Goal: Task Accomplishment & Management: Use online tool/utility

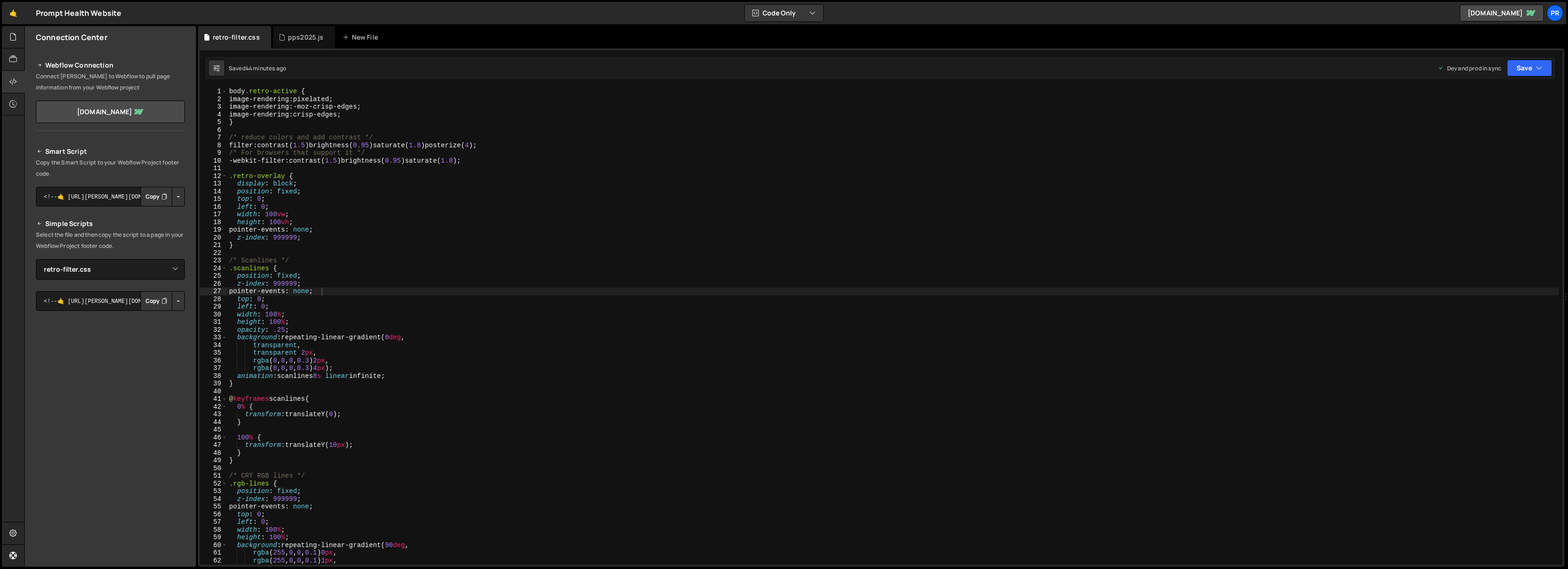
select select "45443"
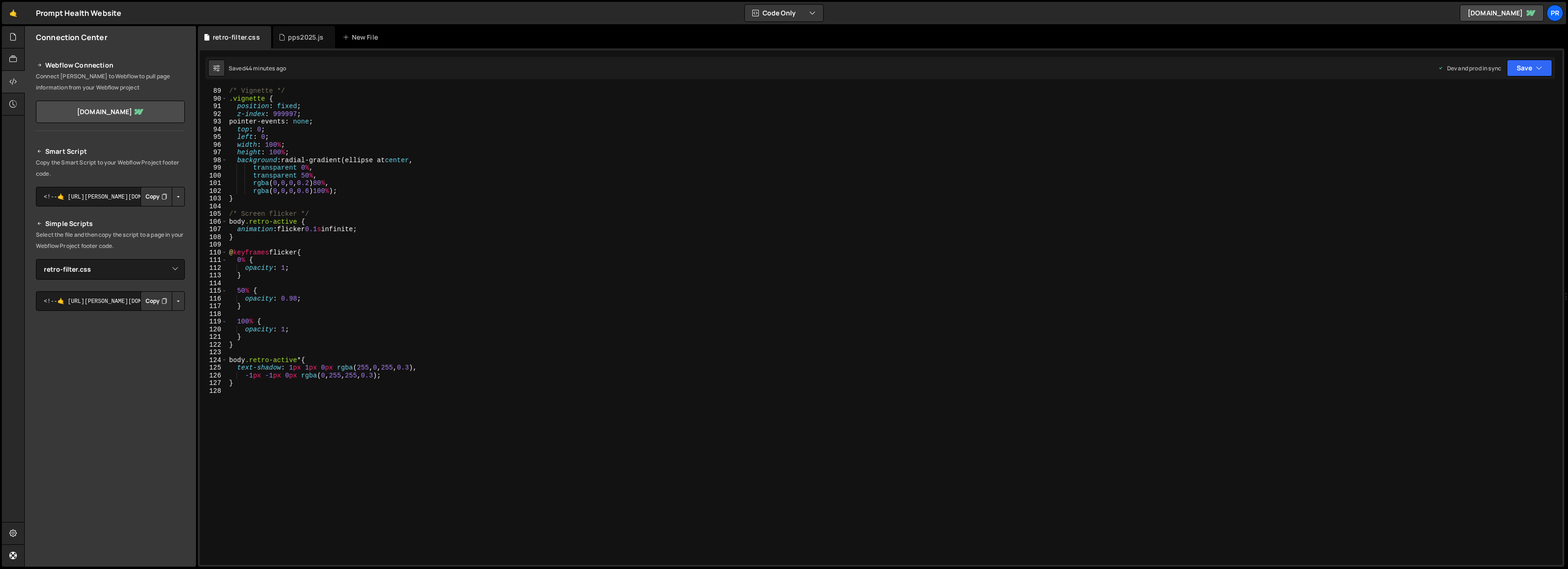
scroll to position [677, 0]
click at [299, 39] on div "pps2025.js" at bounding box center [305, 37] width 36 height 9
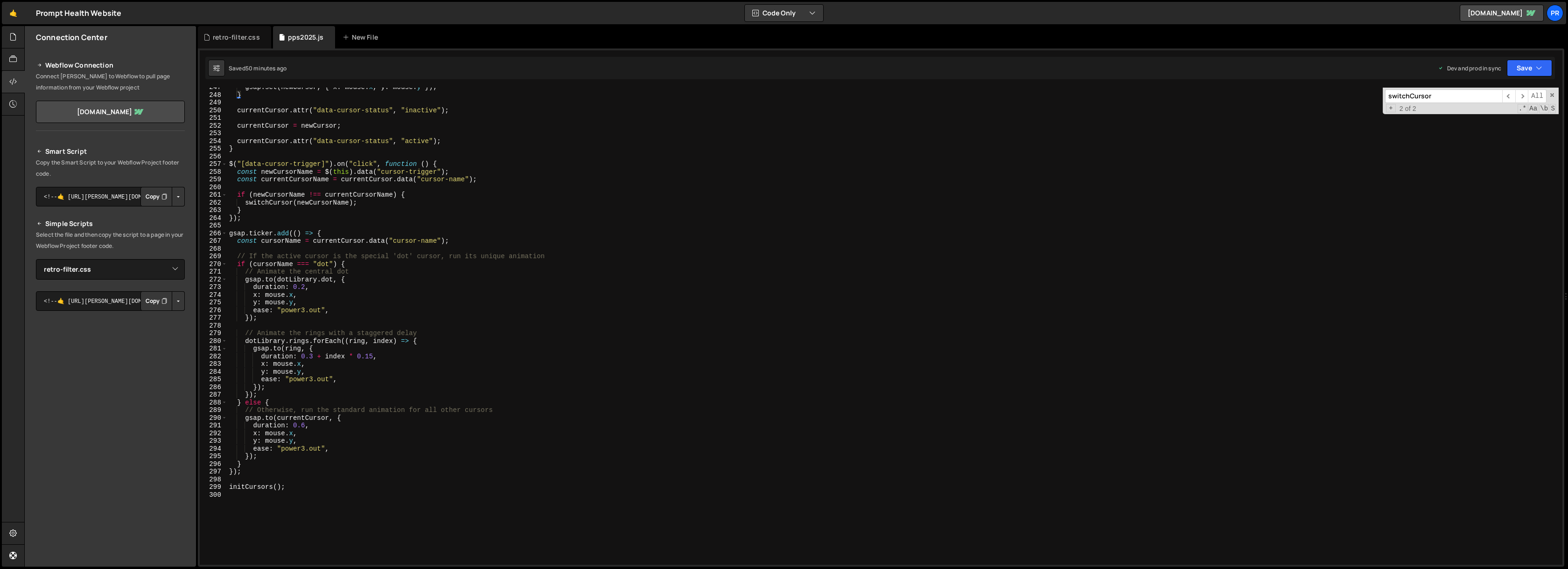
scroll to position [9804, 0]
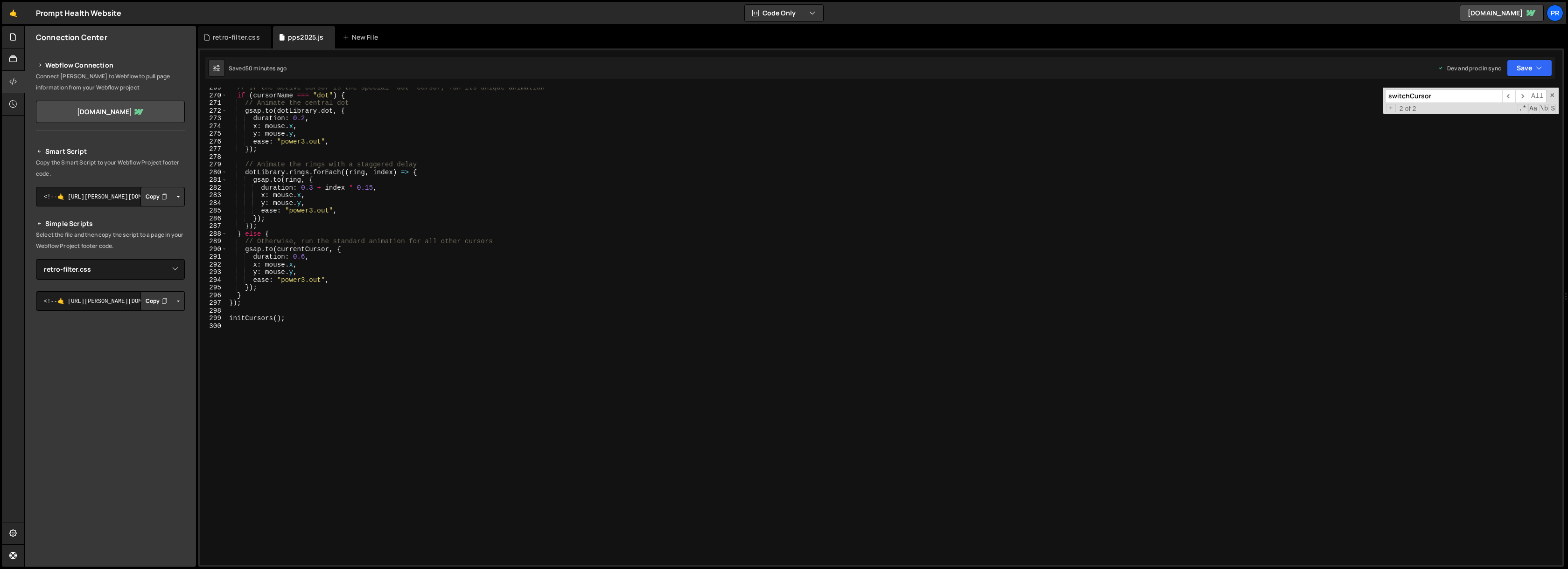
type textarea "initCursors();"
click at [307, 321] on div "// If the active cursor is the special 'dot' cursor, run its unique animation i…" at bounding box center [893, 330] width 1331 height 493
type textarea "// sticker"
type textarea "// stickers"
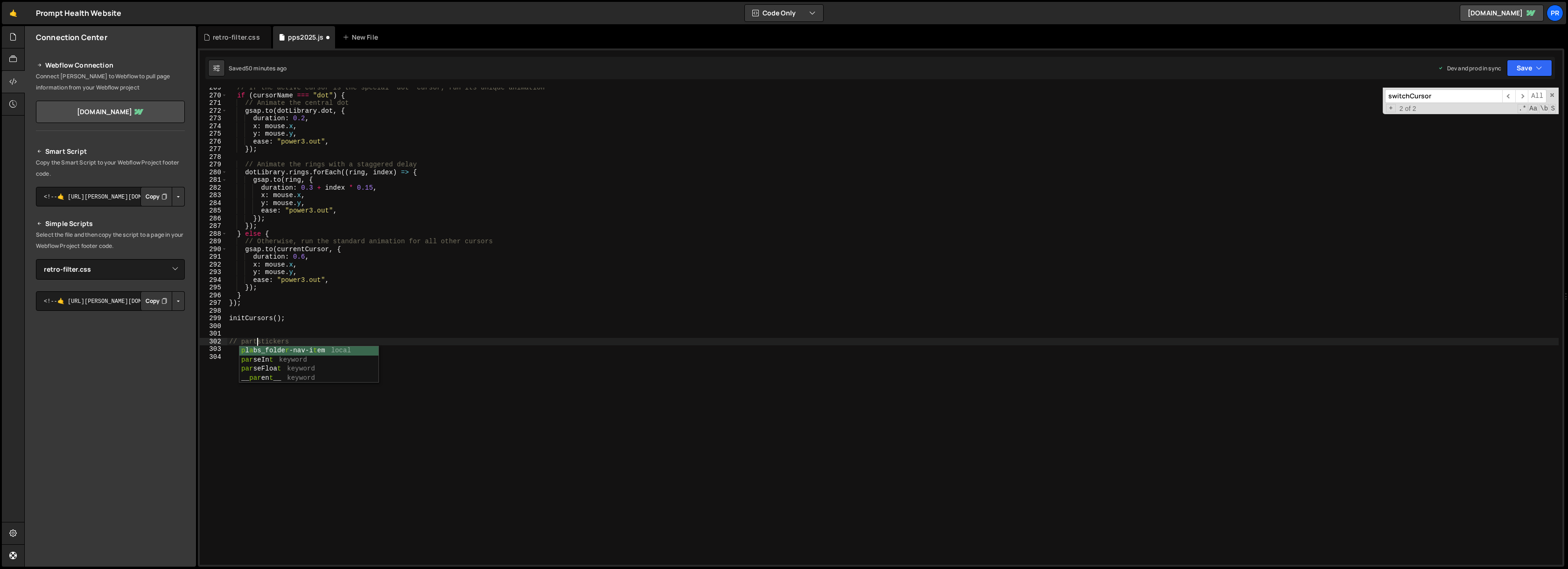
type textarea "// party stickers"
paste textarea "});"
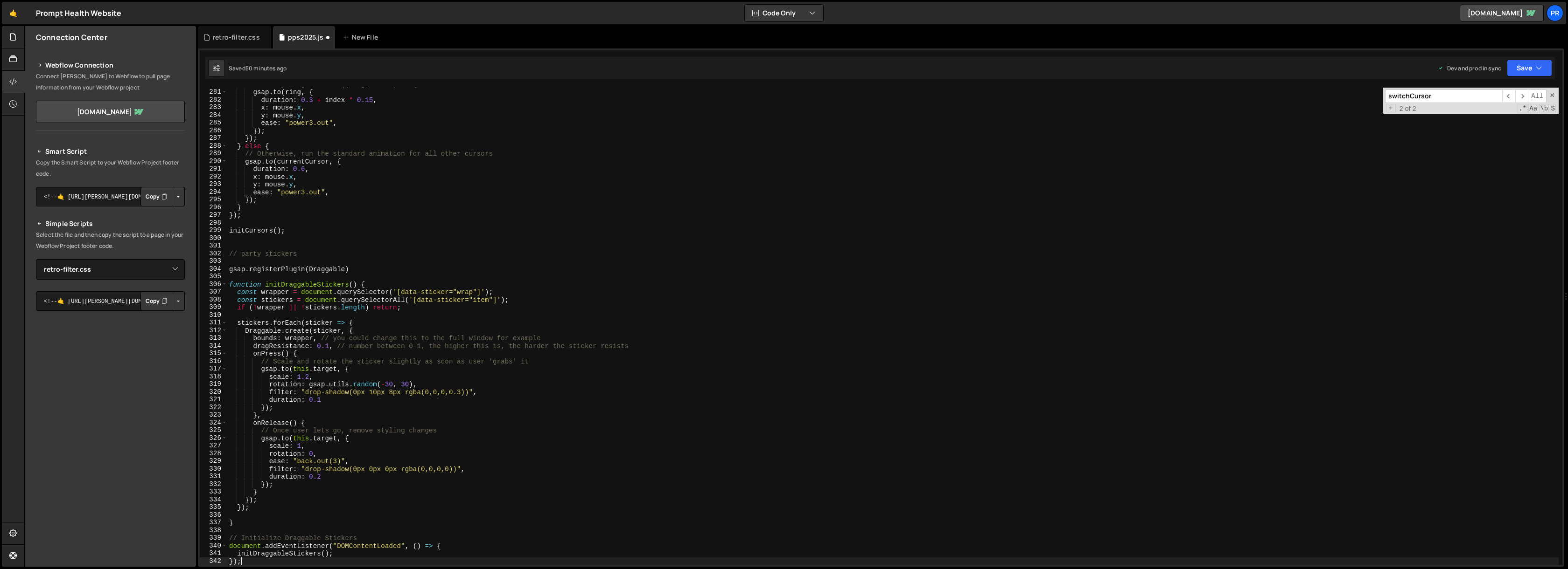
scroll to position [2155, 0]
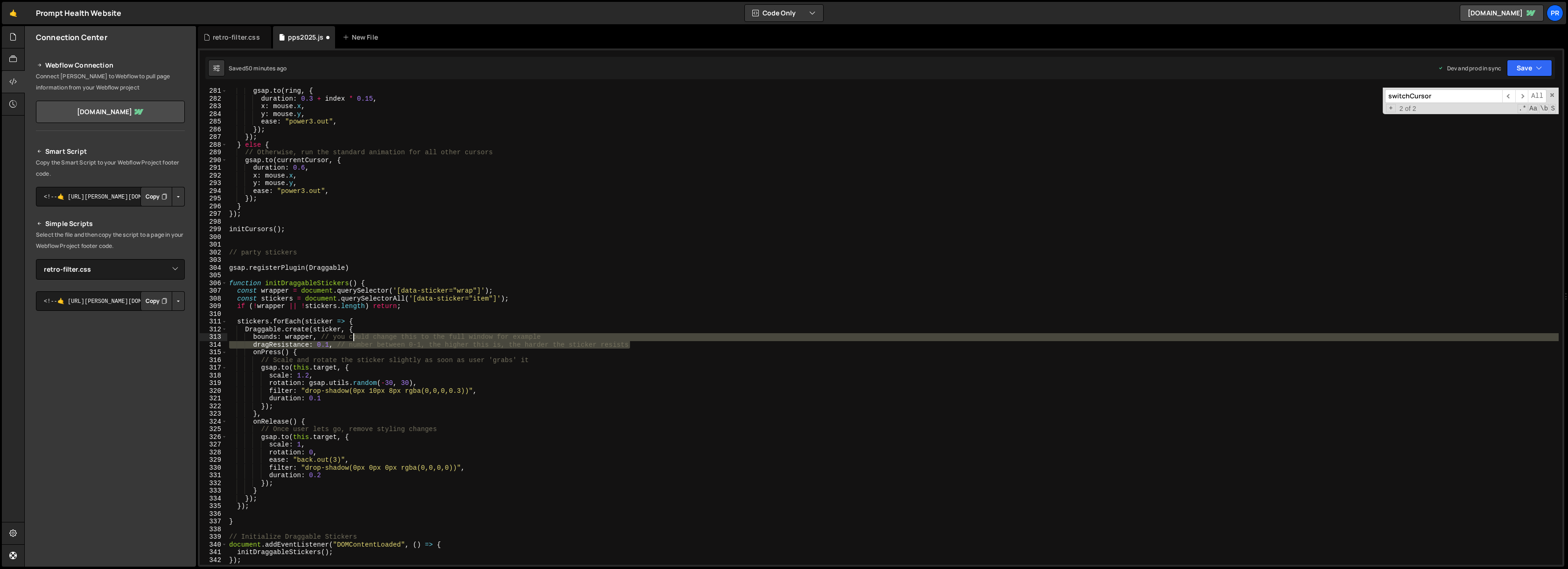
drag, startPoint x: 640, startPoint y: 344, endPoint x: 364, endPoint y: 338, distance: 276.1
click at [352, 337] on div "gsap . to ( ring , { duration : 0.3 + index * 0.15 , x : mouse . x , y : mouse …" at bounding box center [893, 334] width 1331 height 493
click at [370, 340] on div "gsap . to ( ring , { duration : 0.3 + index * 0.15 , x : mouse . x , y : mouse …" at bounding box center [893, 327] width 1331 height 478
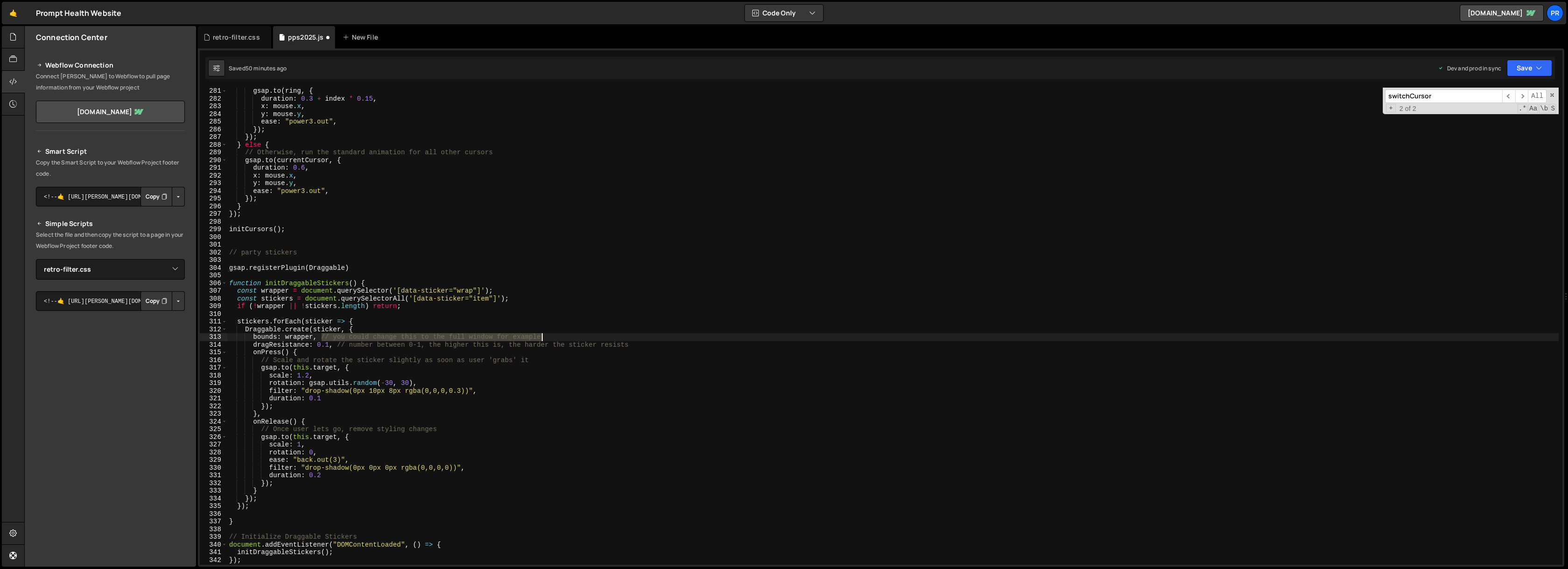
drag, startPoint x: 322, startPoint y: 337, endPoint x: 557, endPoint y: 338, distance: 235.0
click at [557, 338] on div "gsap . to ( ring , { duration : 0.3 + index * 0.15 , x : mouse . x , y : mouse …" at bounding box center [893, 334] width 1331 height 493
click at [674, 345] on div "gsap . to ( ring , { duration : 0.3 + index * 0.15 , x : mouse . x , y : mouse …" at bounding box center [893, 334] width 1331 height 493
drag, startPoint x: 549, startPoint y: 335, endPoint x: 322, endPoint y: 335, distance: 227.0
click at [322, 335] on div "gsap . to ( ring , { duration : 0.3 + index * 0.15 , x : mouse . x , y : mouse …" at bounding box center [893, 334] width 1331 height 493
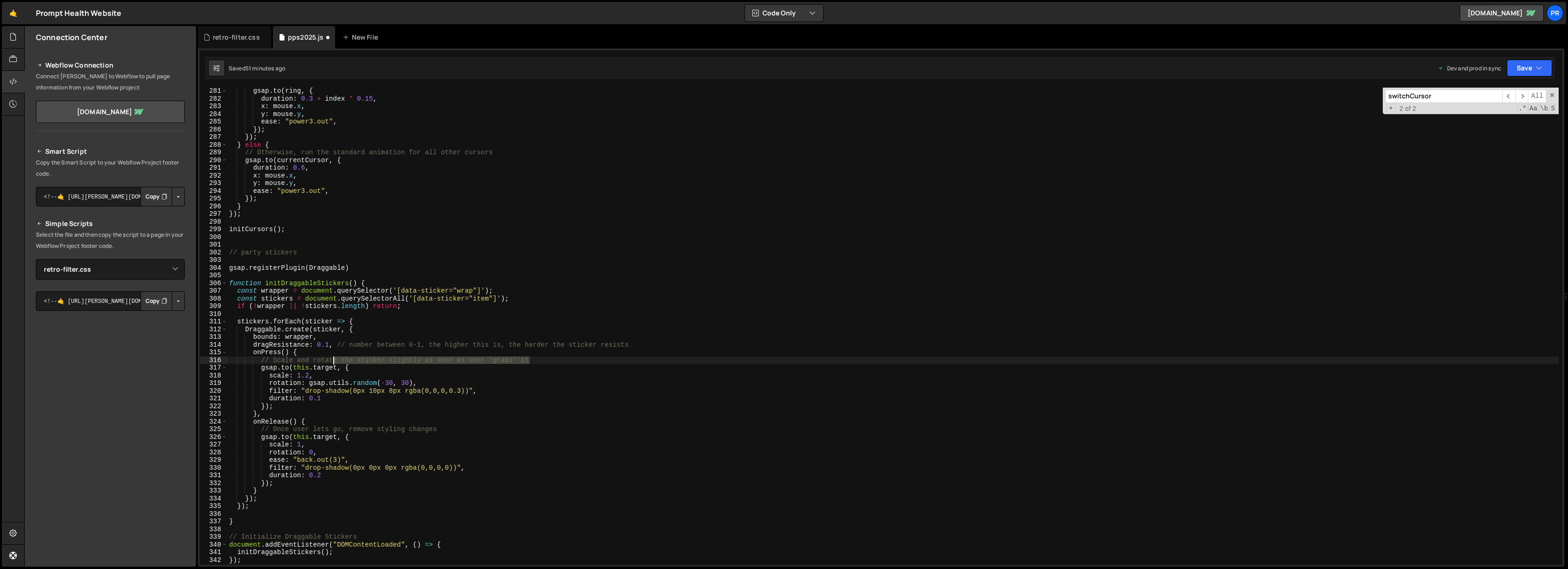
drag, startPoint x: 540, startPoint y: 361, endPoint x: 334, endPoint y: 359, distance: 206.0
click at [334, 359] on div "gsap . to ( ring , { duration : 0.3 + index * 0.15 , x : mouse . x , y : mouse …" at bounding box center [893, 334] width 1331 height 493
click at [508, 379] on div "gsap . to ( ring , { duration : 0.3 + index * 0.15 , x : mouse . x , y : mouse …" at bounding box center [893, 332] width 1331 height 493
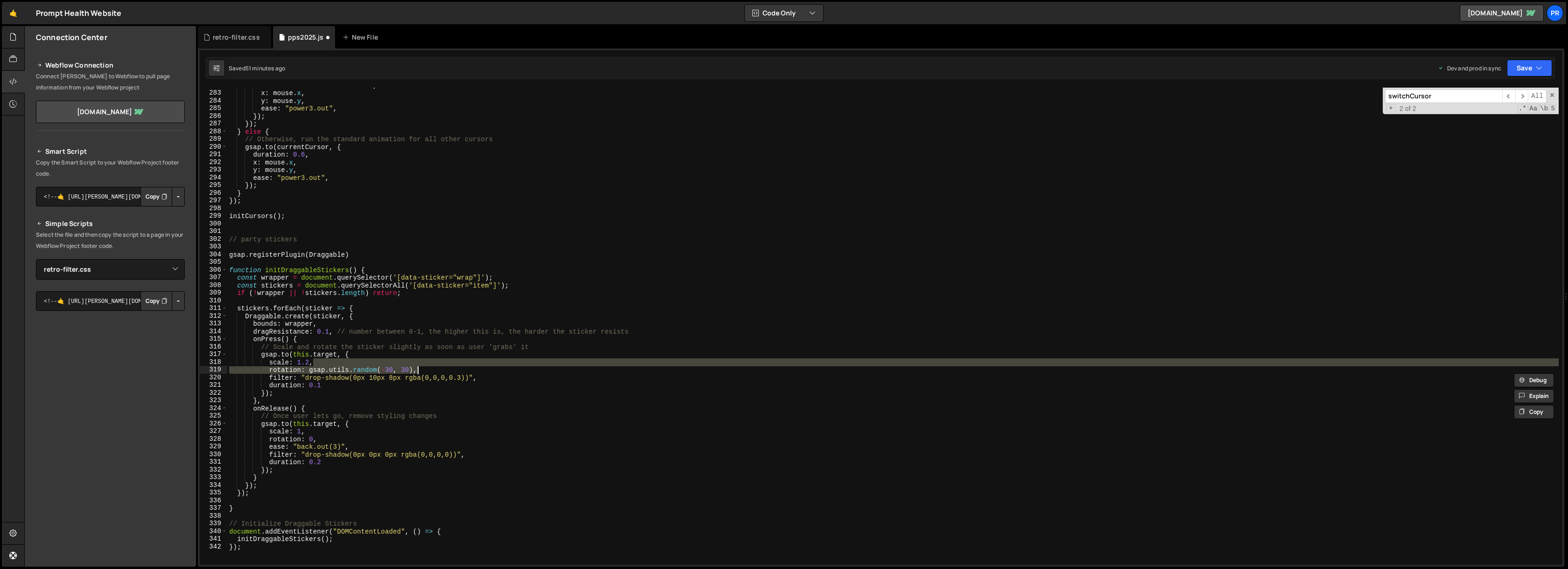
scroll to position [2168, 0]
click at [1526, 68] on button "Save" at bounding box center [1529, 68] width 45 height 17
click at [1488, 119] on div "Save to Production S" at bounding box center [1497, 121] width 97 height 9
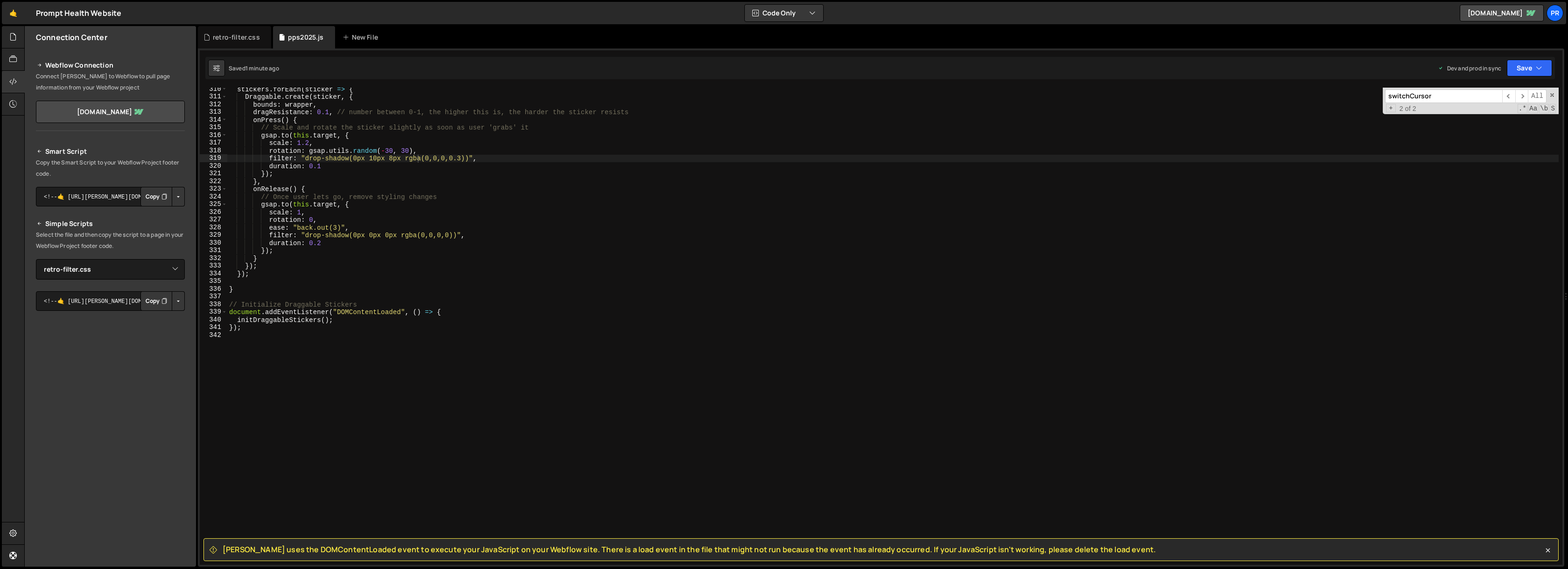
scroll to position [2357, 0]
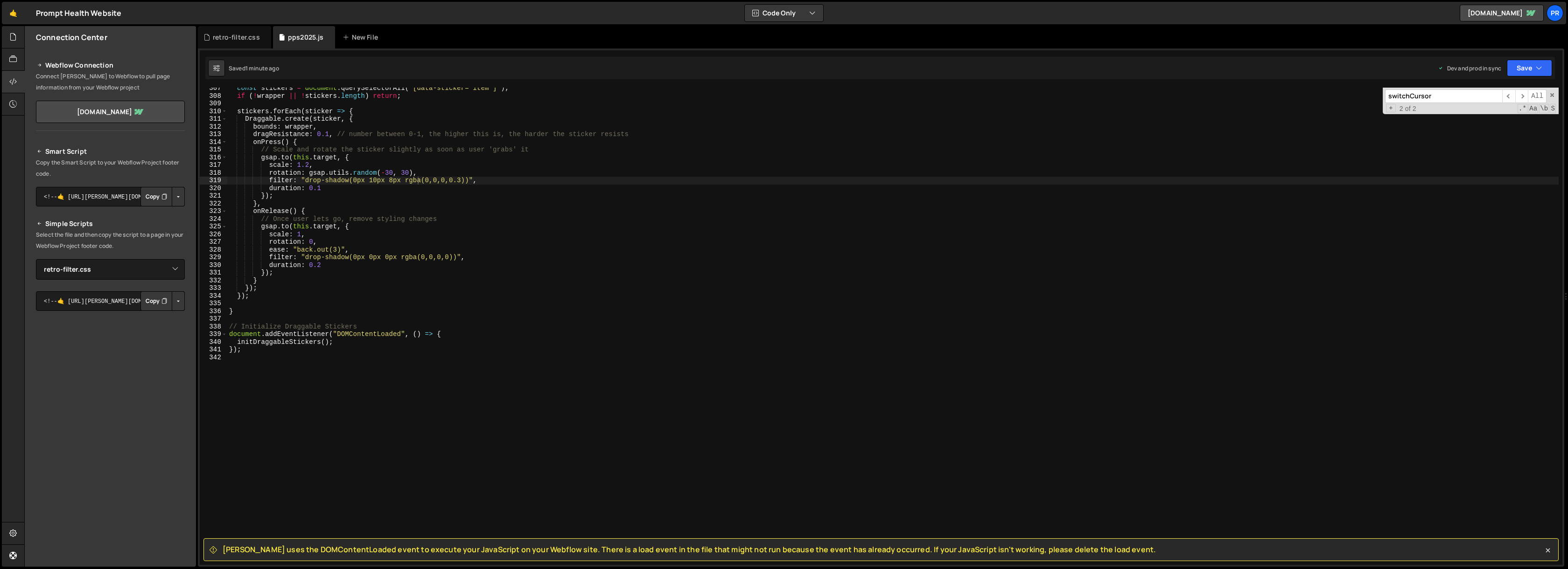
type textarea "});"
drag, startPoint x: 253, startPoint y: 352, endPoint x: 211, endPoint y: 352, distance: 42.0
click at [211, 352] on div "}); 307 308 309 310 311 312 313 314 315 316 317 318 319 320 321 322 323 324 325…" at bounding box center [881, 327] width 1362 height 478
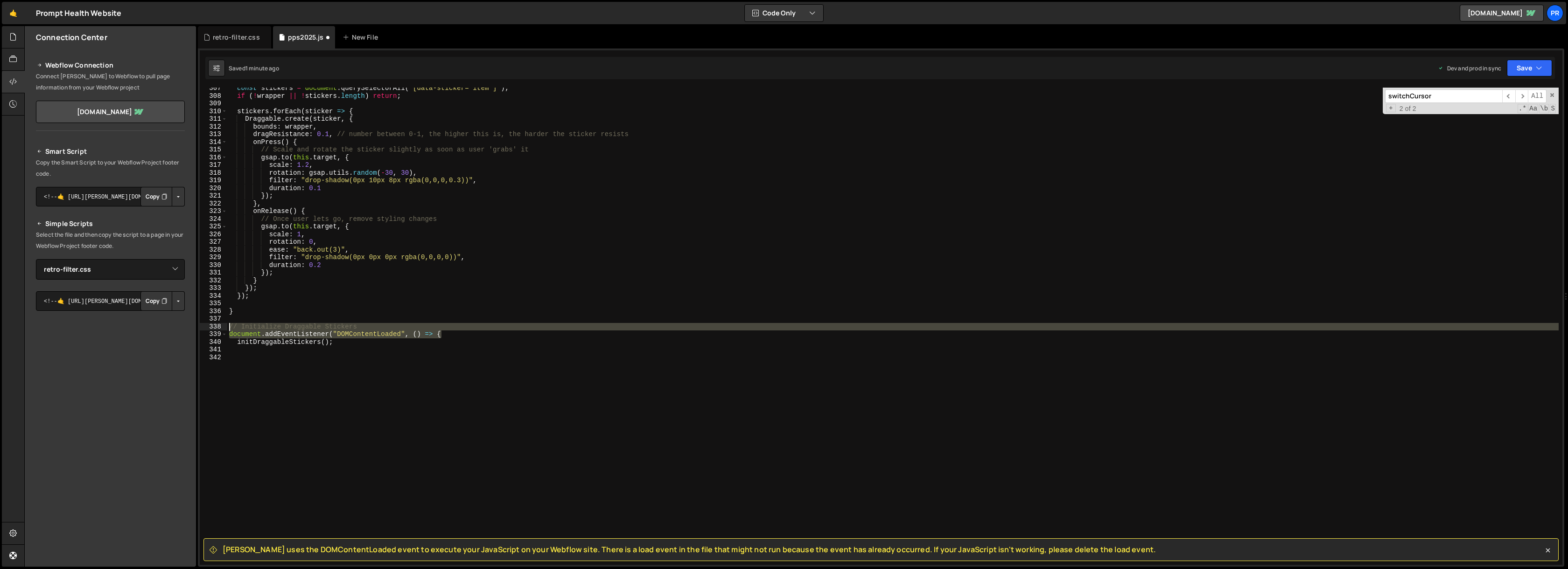
drag, startPoint x: 456, startPoint y: 334, endPoint x: 212, endPoint y: 327, distance: 244.1
click at [212, 327] on div "307 308 309 310 311 312 313 314 315 316 317 318 319 320 321 322 323 324 325 326…" at bounding box center [881, 327] width 1362 height 478
type textarea "// Initialize Draggable Stickers document.addEventListener("DOMContentLoaded", …"
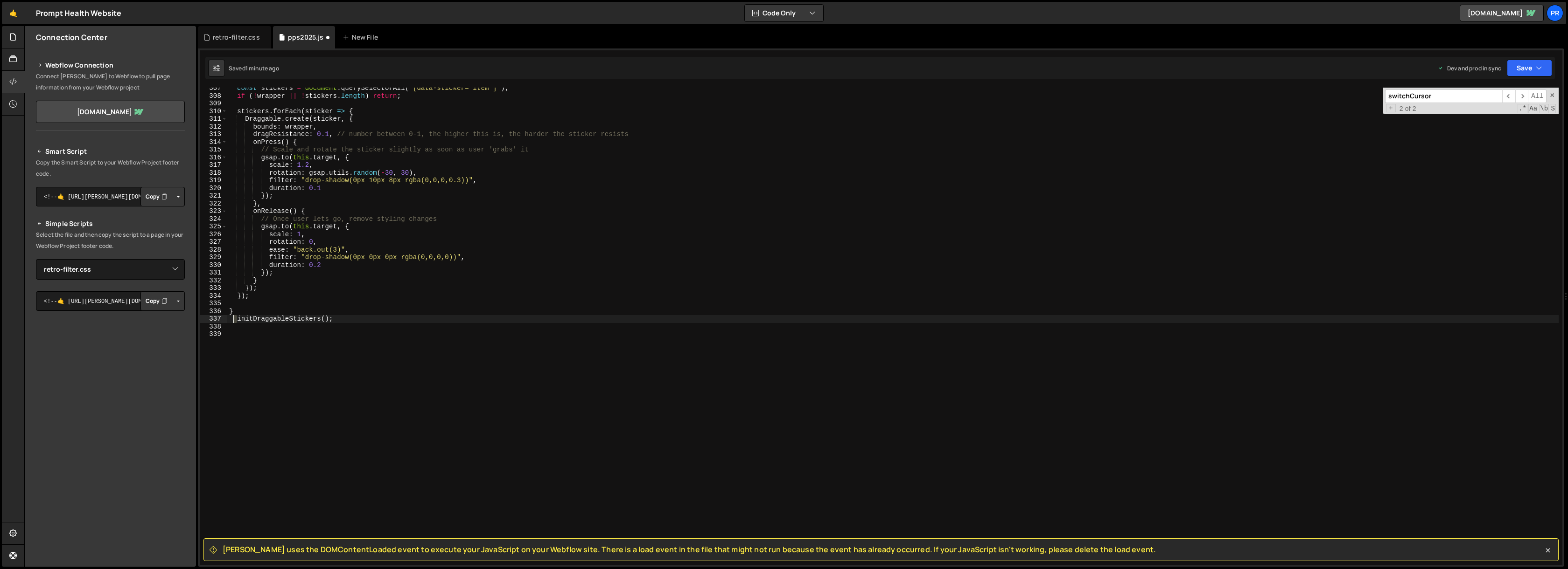
drag, startPoint x: 237, startPoint y: 319, endPoint x: 215, endPoint y: 319, distance: 22.0
click at [215, 319] on div "} 307 308 309 310 311 312 313 314 315 316 317 318 319 320 321 322 323 324 325 3…" at bounding box center [881, 327] width 1362 height 478
type textarea "initDraggableStickers();"
click at [330, 328] on div "const stickers = document . querySelectorAll ( '[data-sticker="item"]' ) ; if (…" at bounding box center [893, 331] width 1331 height 493
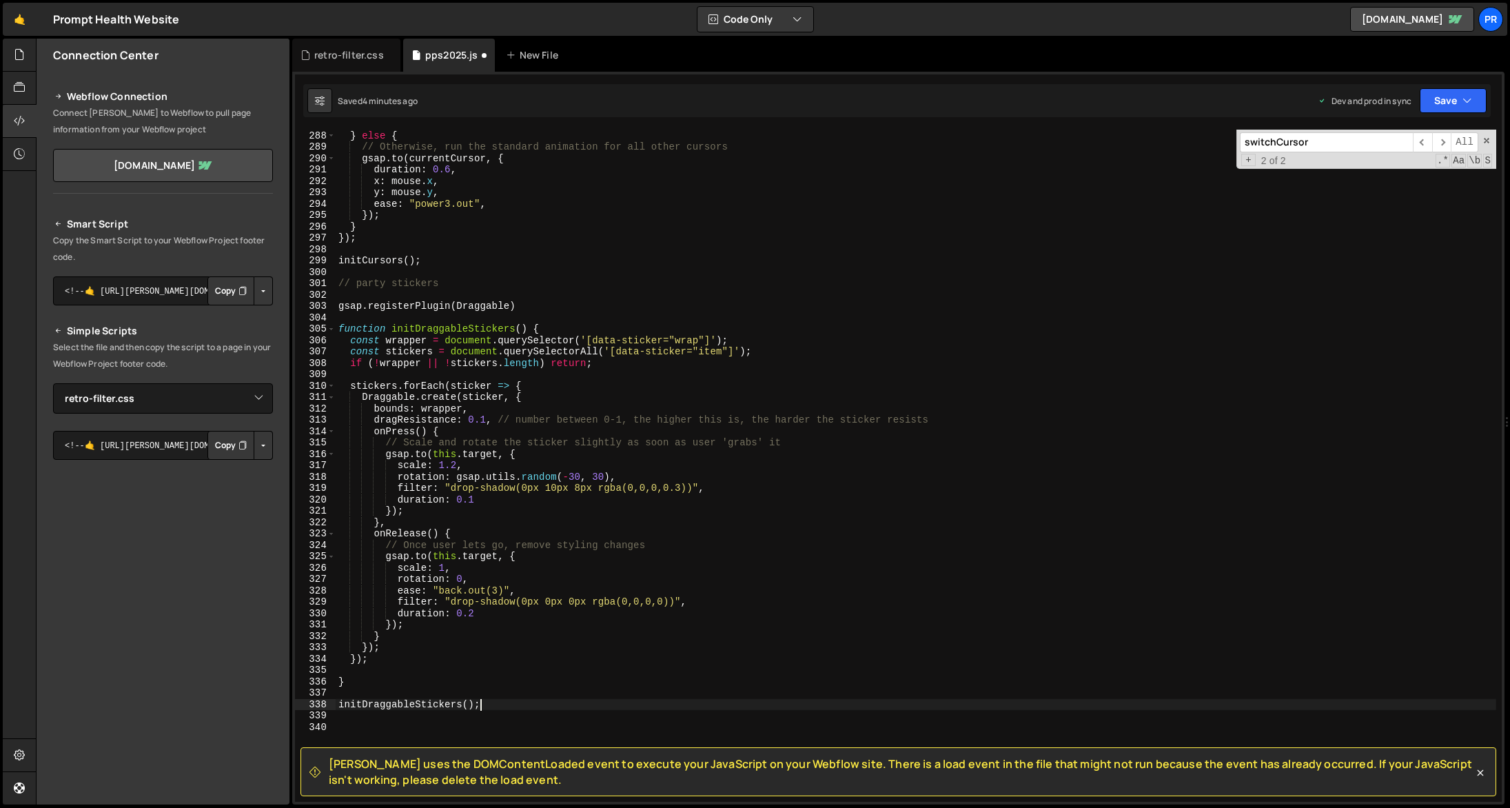
scroll to position [3311, 0]
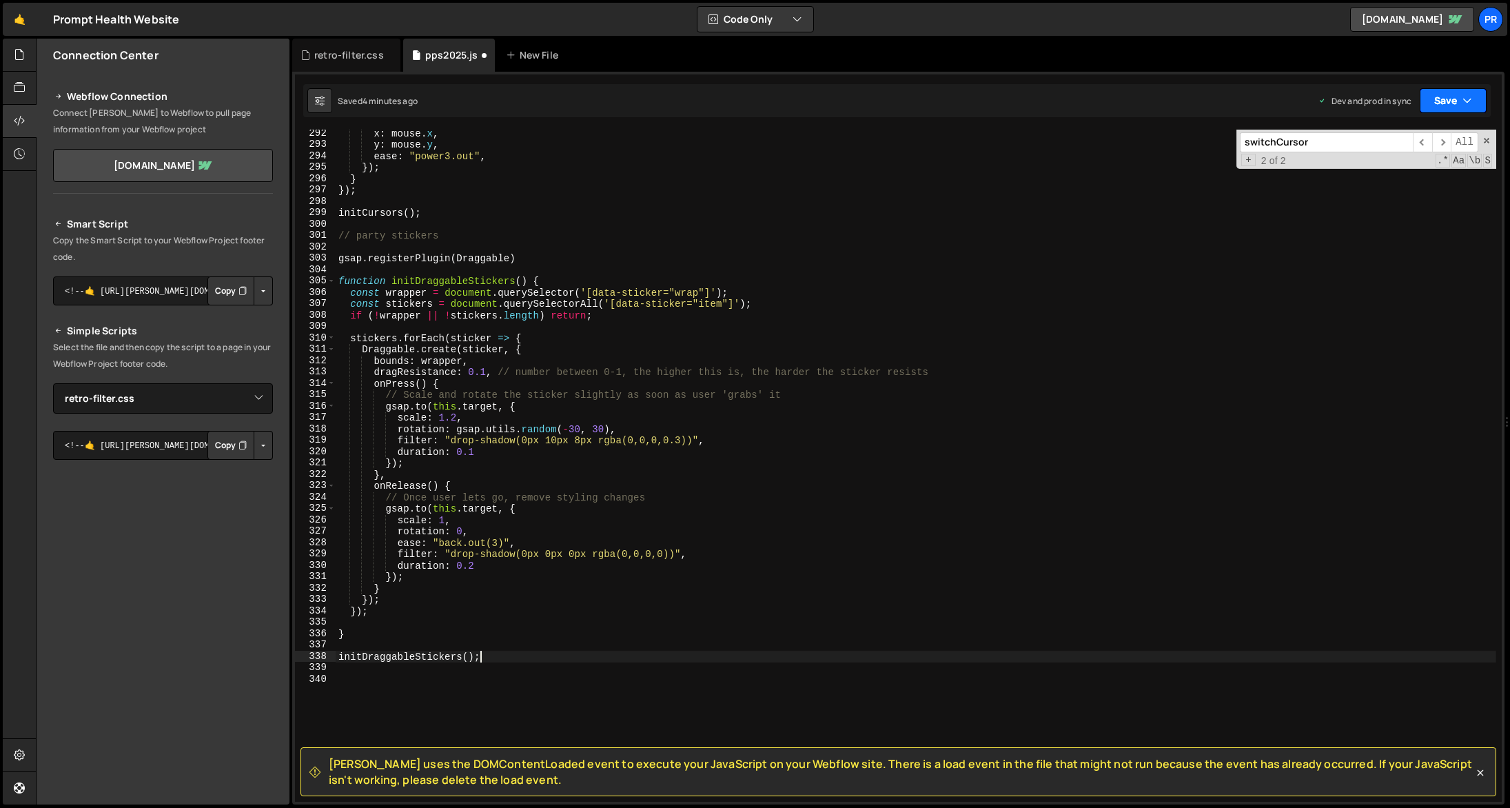
click at [1462, 90] on button "Save" at bounding box center [1453, 100] width 67 height 25
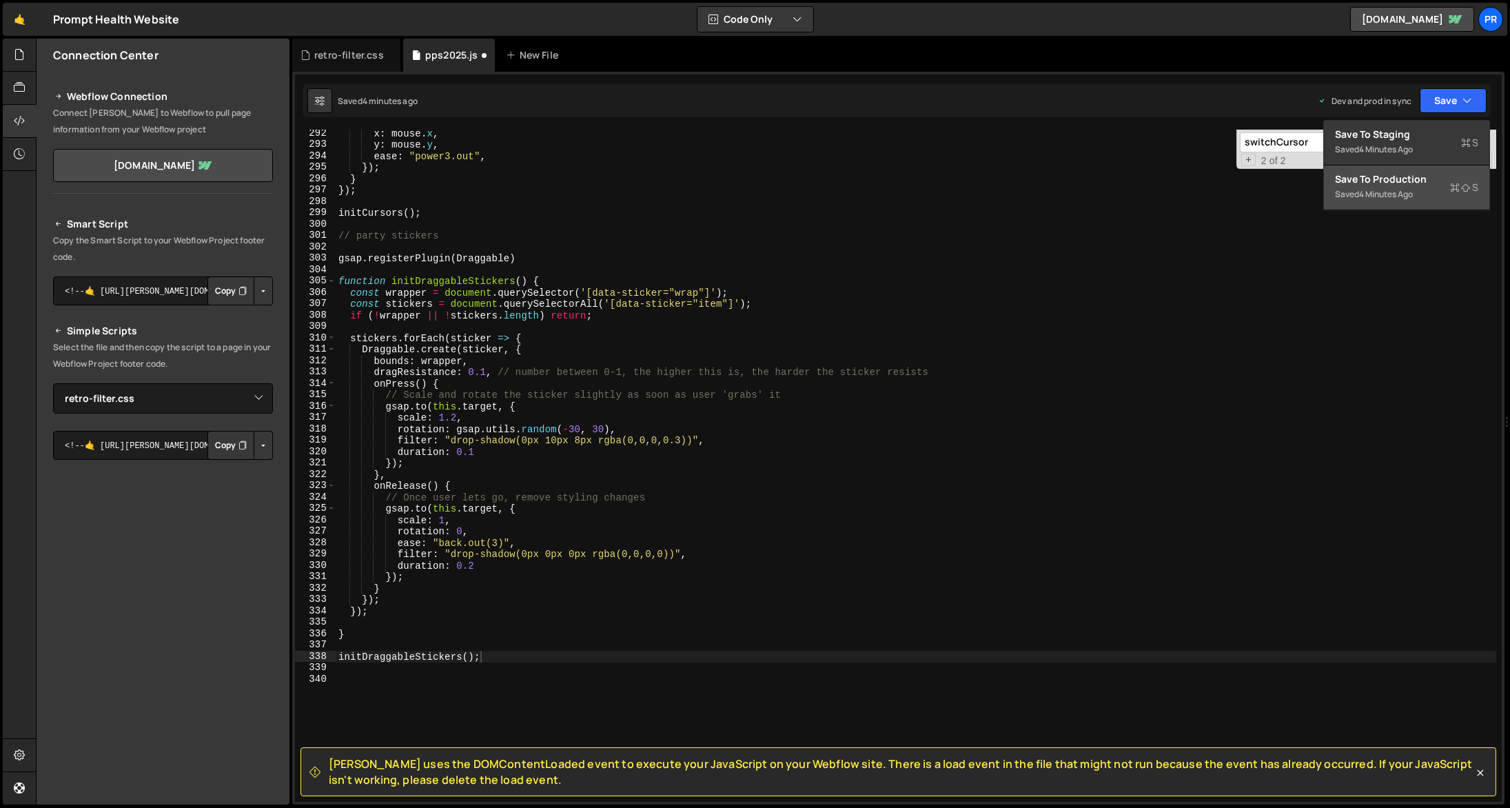
click at [1422, 187] on div "Saved 4 minutes ago" at bounding box center [1406, 194] width 143 height 17
